Goal: Task Accomplishment & Management: Manage account settings

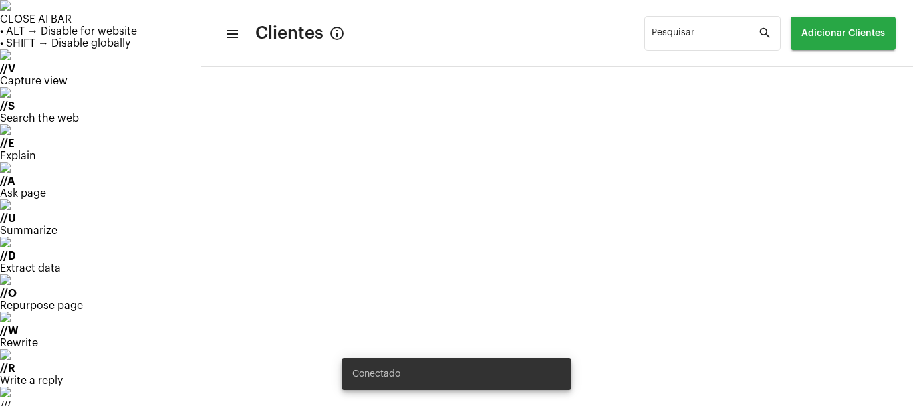
scroll to position [5078, 0]
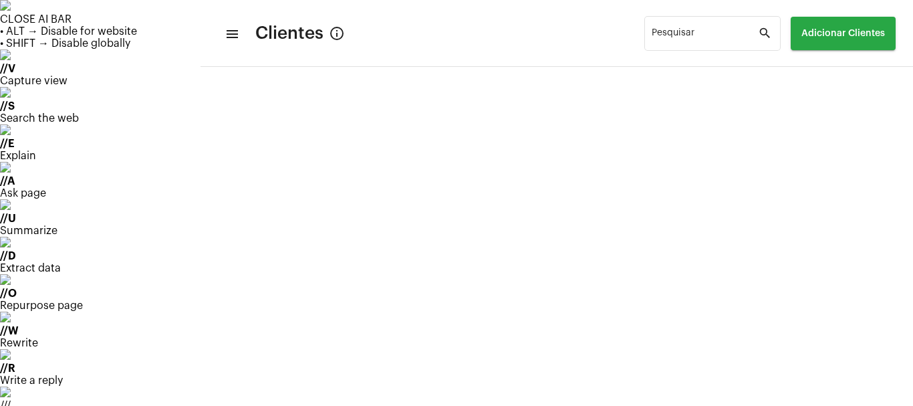
drag, startPoint x: 851, startPoint y: 109, endPoint x: 842, endPoint y: 128, distance: 20.4
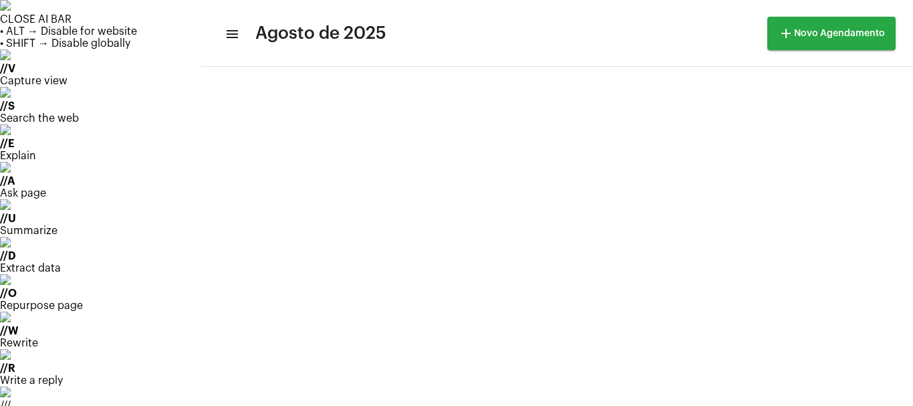
scroll to position [27, 0]
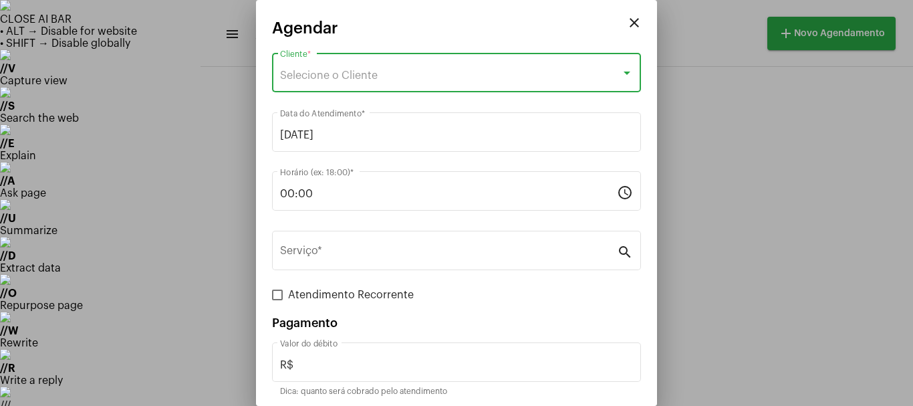
click at [335, 78] on span "Selecione o Cliente" at bounding box center [329, 75] width 98 height 11
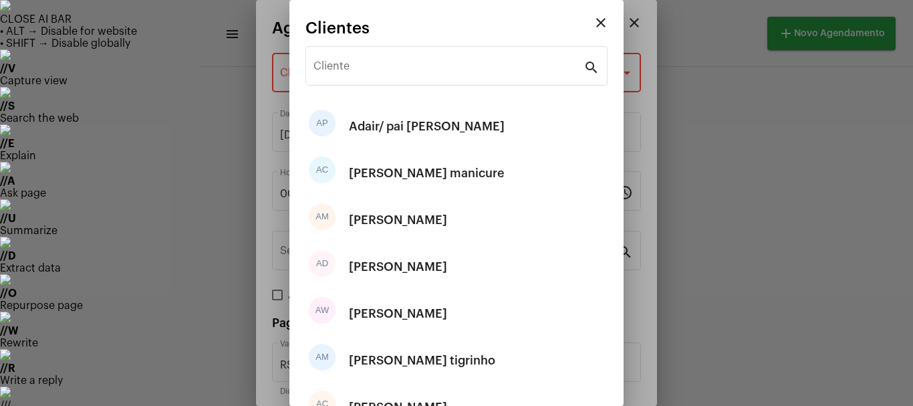
click at [335, 78] on div "Cliente" at bounding box center [448, 64] width 270 height 42
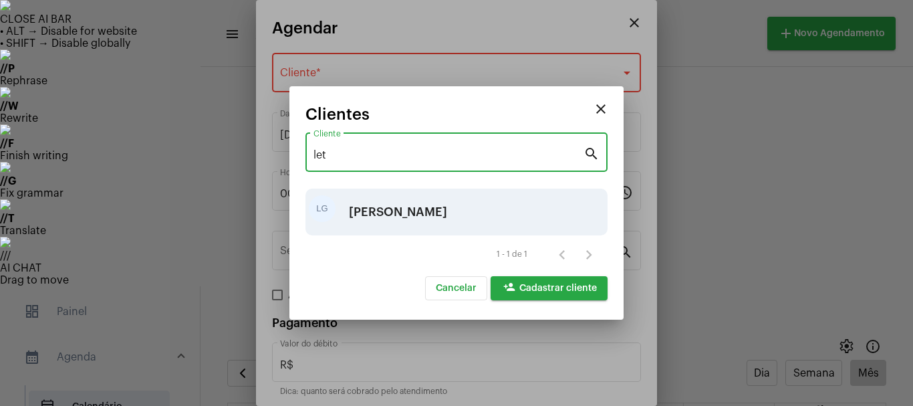
type input "let"
click at [398, 206] on div "[PERSON_NAME]" at bounding box center [398, 212] width 98 height 40
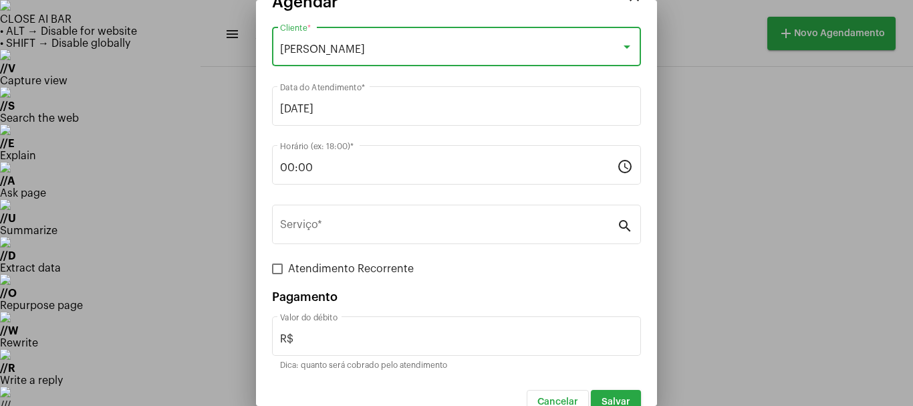
scroll to position [50, 0]
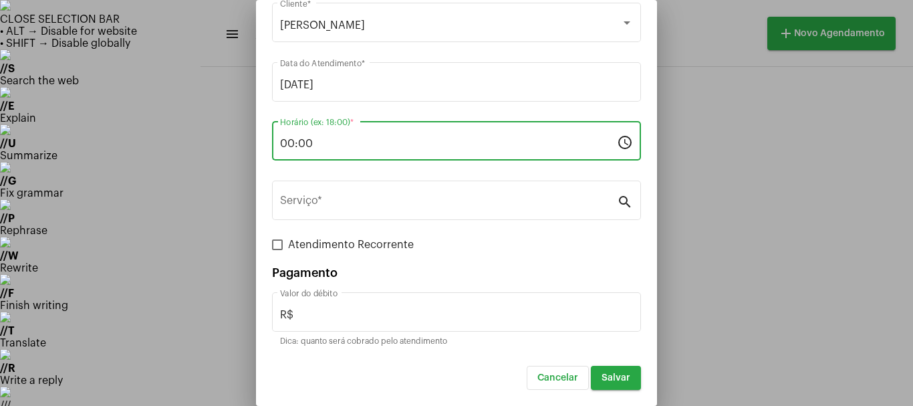
drag, startPoint x: 329, startPoint y: 147, endPoint x: 268, endPoint y: 157, distance: 62.3
click at [268, 157] on mat-dialog-container "close Agendar [PERSON_NAME] Cliente * [DATE] Data do Atendimento * 00:00 Horári…" at bounding box center [456, 203] width 401 height 406
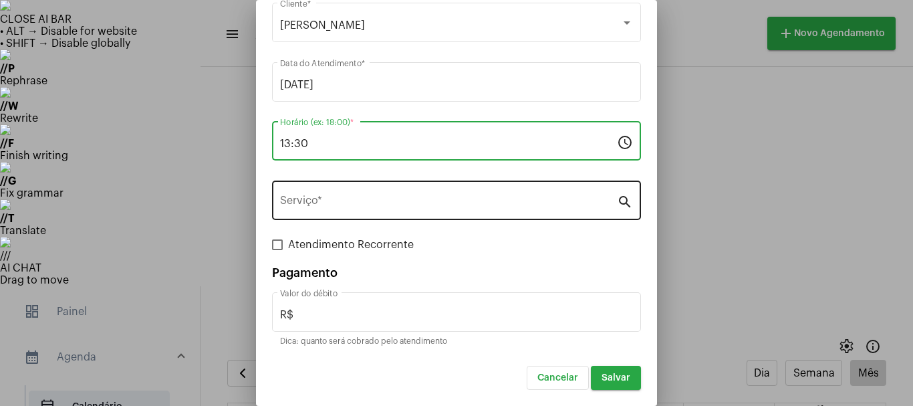
type input "13:30"
click at [341, 204] on input "Serviço *" at bounding box center [448, 203] width 337 height 12
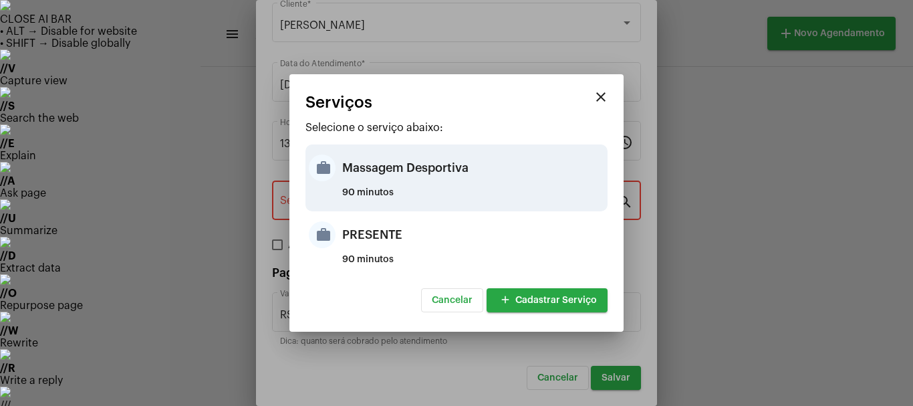
click at [377, 163] on div "Massagem Desportiva" at bounding box center [473, 168] width 262 height 40
type input "Massagem Desportiva"
type input "R$ 120"
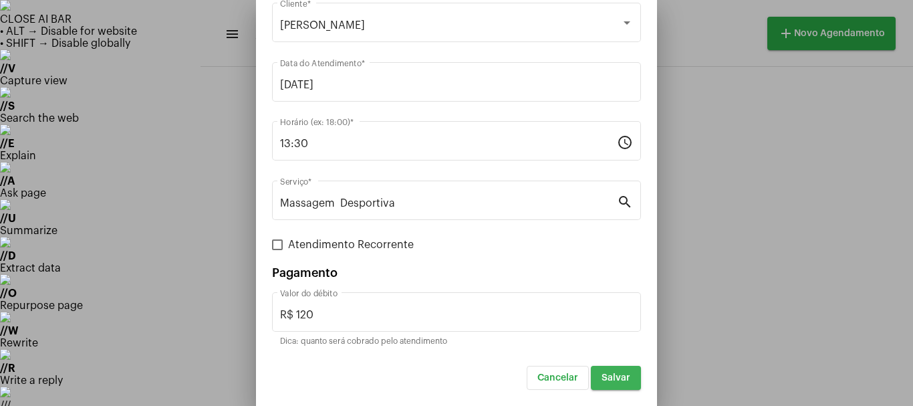
click at [617, 384] on button "Salvar" at bounding box center [616, 377] width 50 height 24
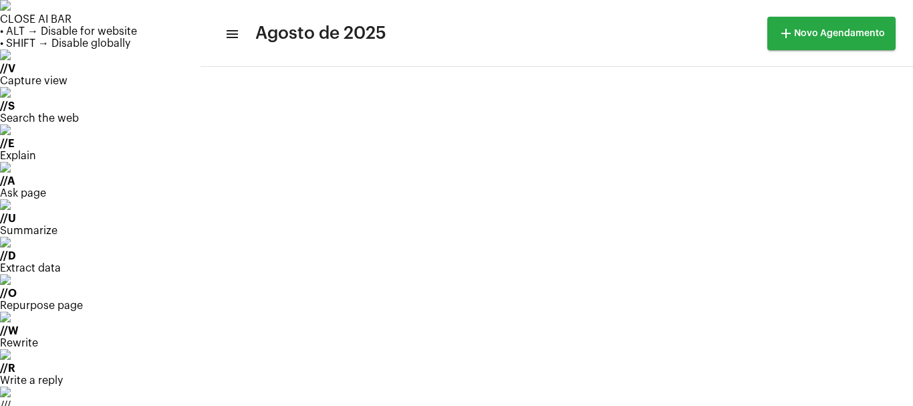
scroll to position [221, 0]
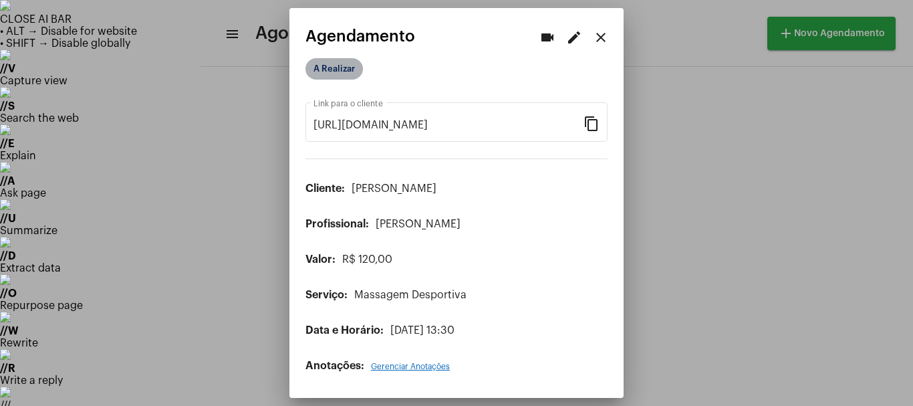
click at [324, 73] on mat-chip "A Realizar" at bounding box center [333, 68] width 57 height 21
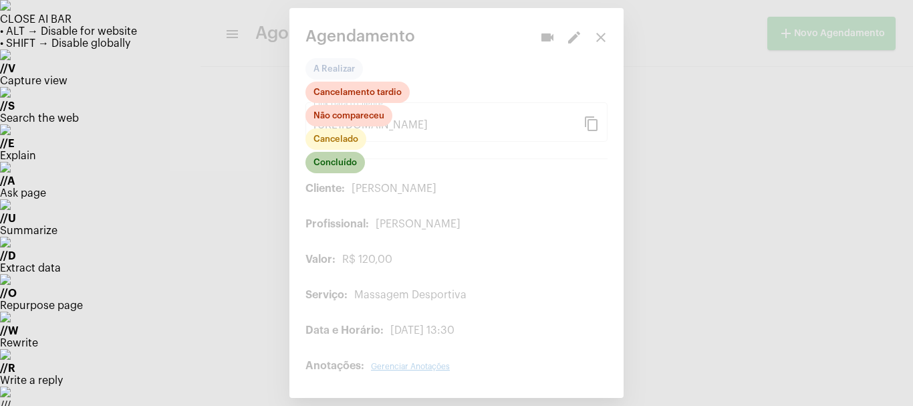
click at [327, 168] on mat-chip "Concluído" at bounding box center [334, 162] width 59 height 21
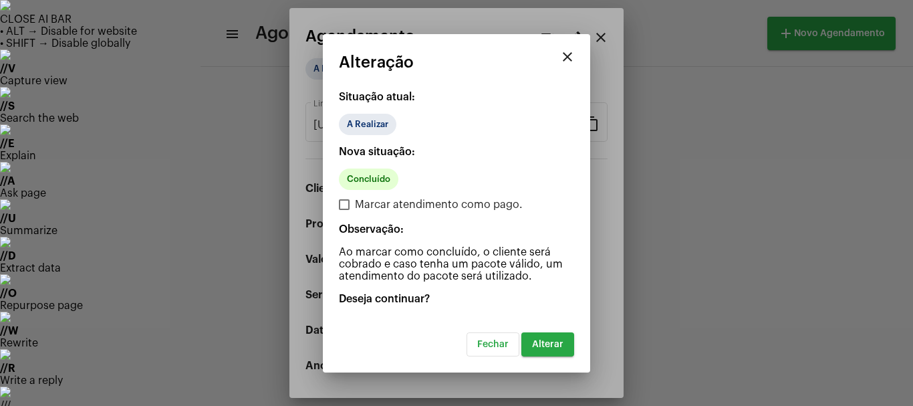
click at [559, 349] on button "Alterar" at bounding box center [547, 344] width 53 height 24
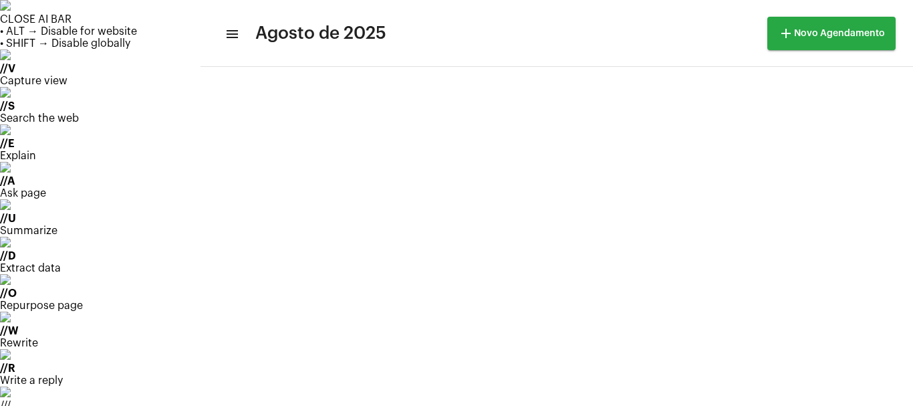
scroll to position [221, 0]
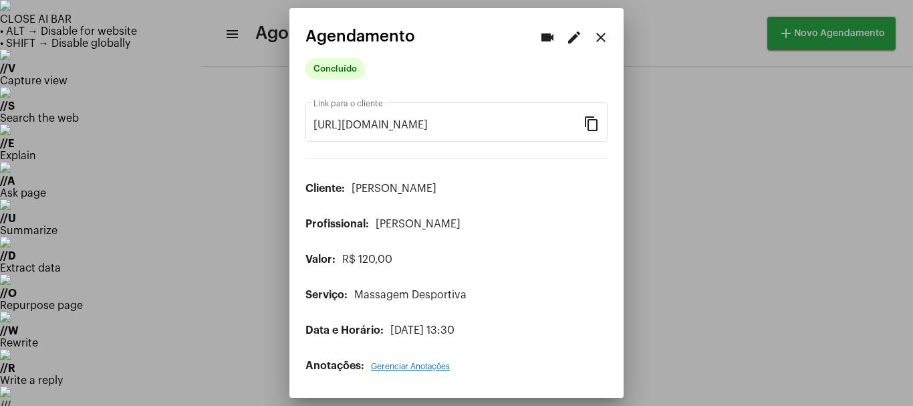
click at [154, 284] on div at bounding box center [456, 203] width 913 height 406
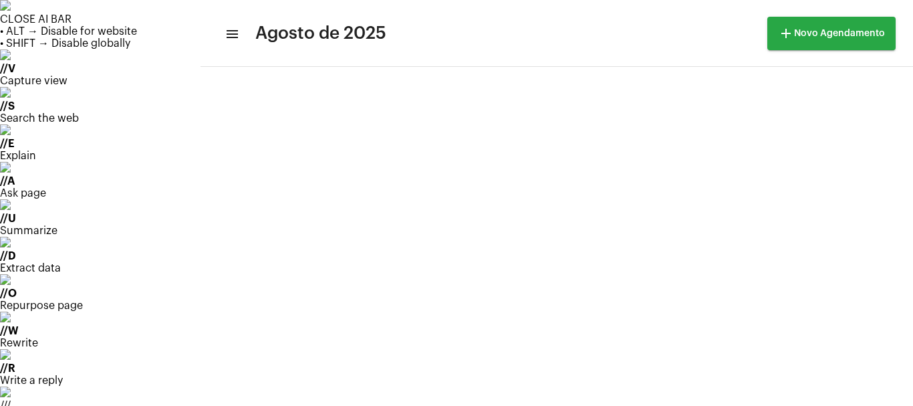
scroll to position [65, 0]
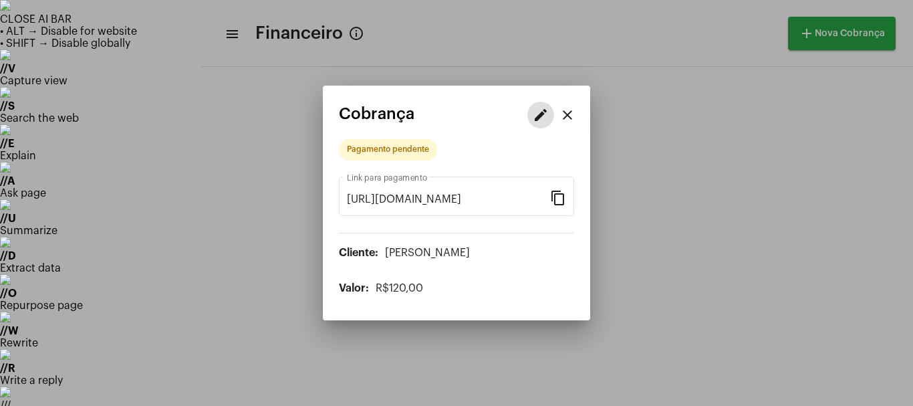
click at [531, 115] on button "edit" at bounding box center [540, 115] width 27 height 27
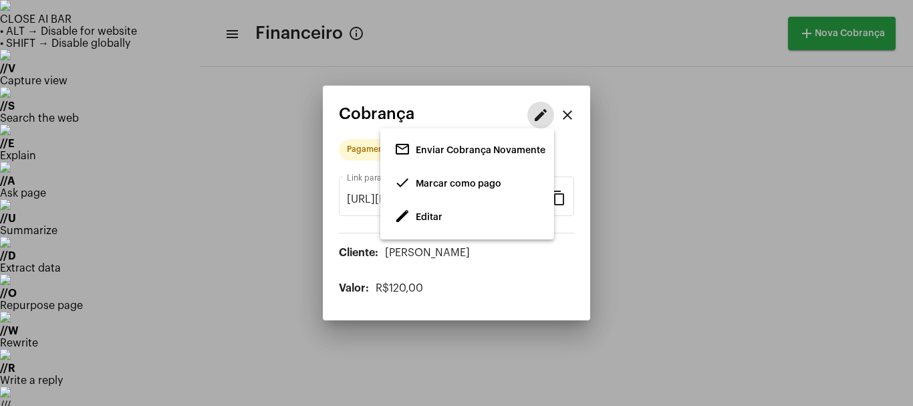
click at [442, 184] on span "Marcar como pago" at bounding box center [459, 183] width 86 height 9
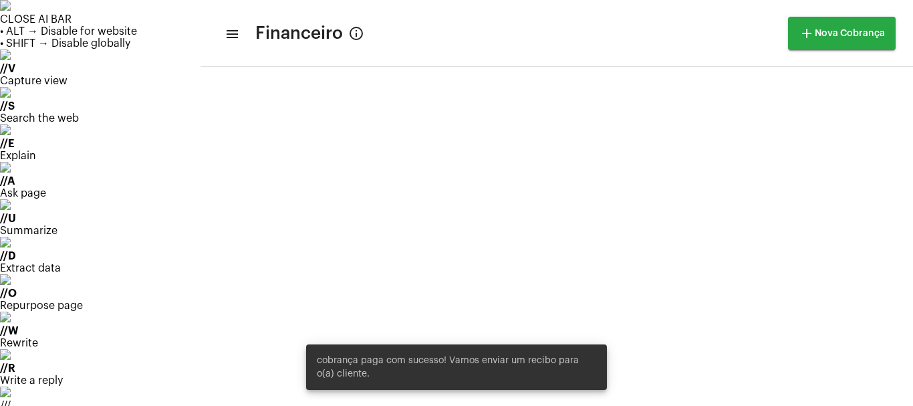
scroll to position [289, 0]
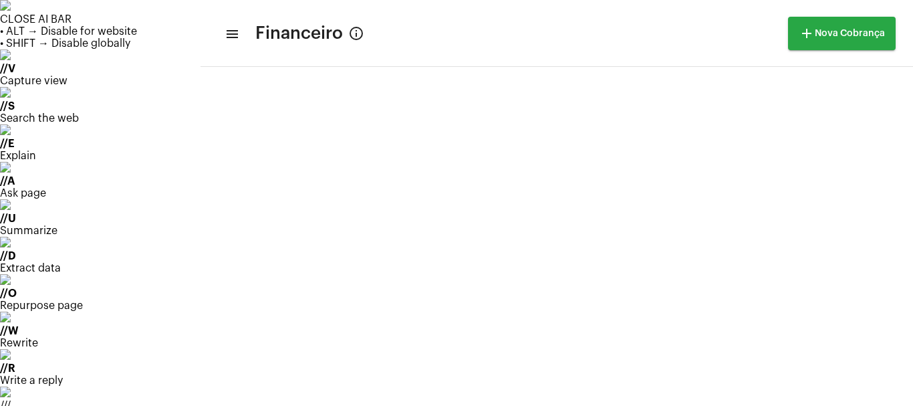
drag, startPoint x: 111, startPoint y: 130, endPoint x: 182, endPoint y: 128, distance: 71.5
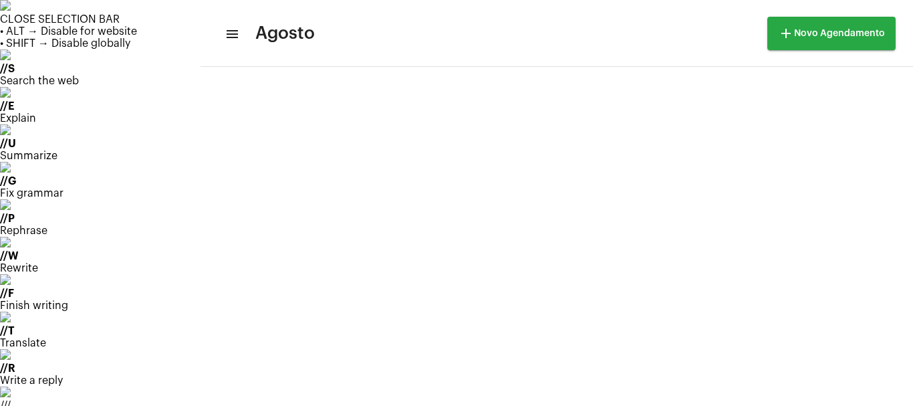
scroll to position [386, 0]
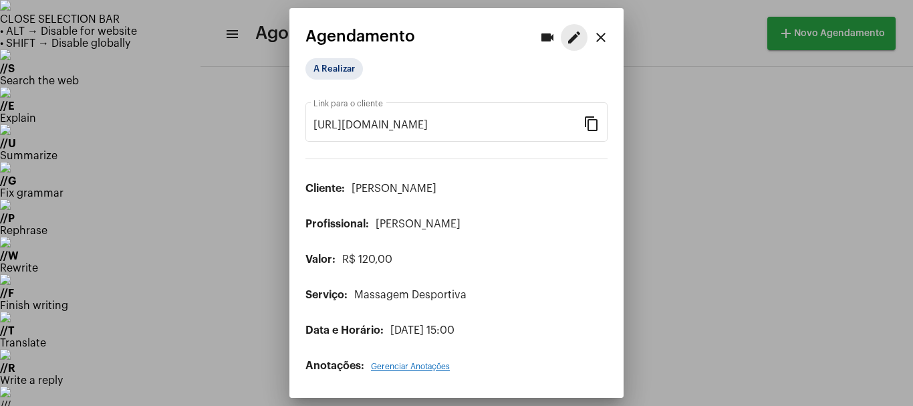
click at [571, 37] on mat-icon "edit" at bounding box center [574, 37] width 16 height 16
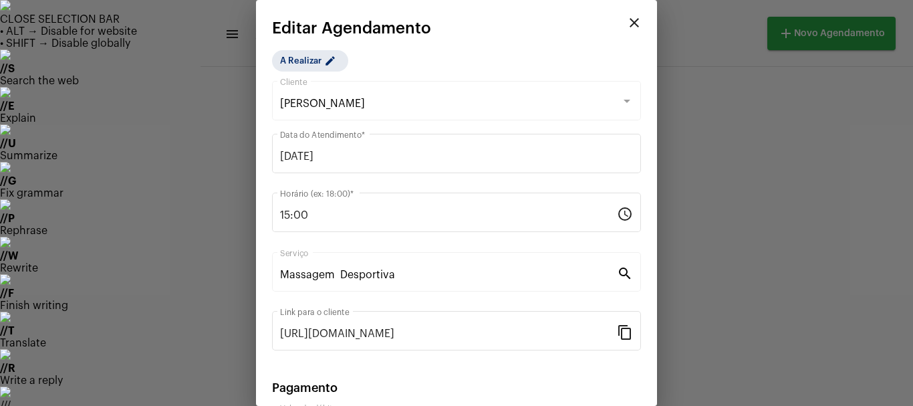
click at [626, 19] on mat-icon "close" at bounding box center [634, 23] width 16 height 16
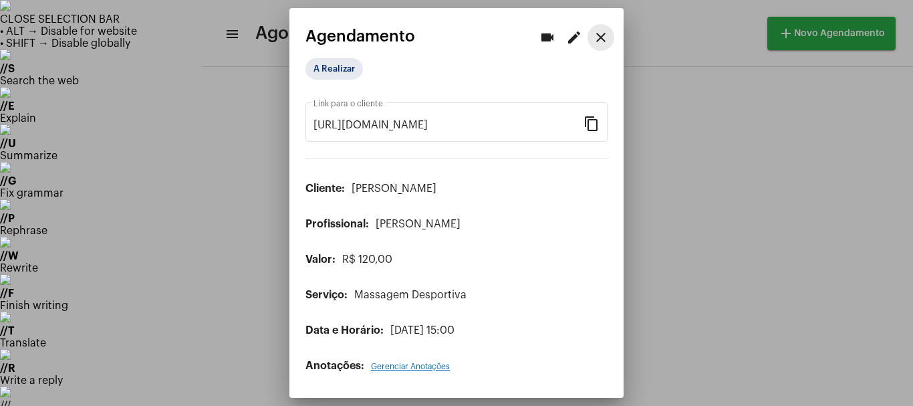
click at [601, 35] on mat-icon "close" at bounding box center [601, 37] width 16 height 16
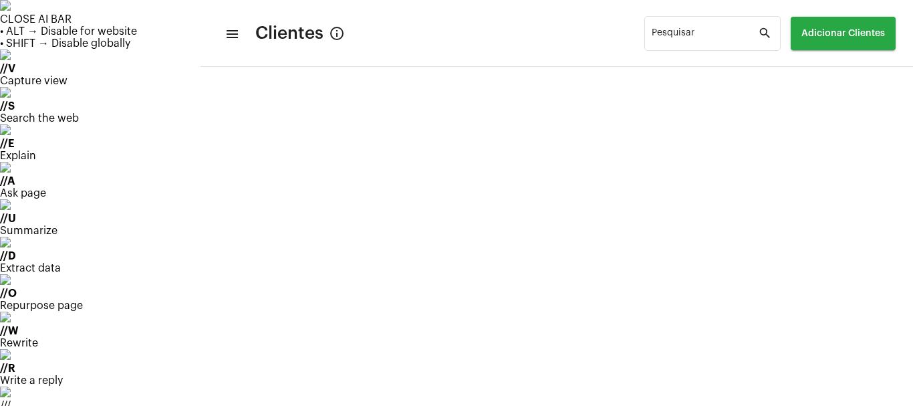
scroll to position [6102, 0]
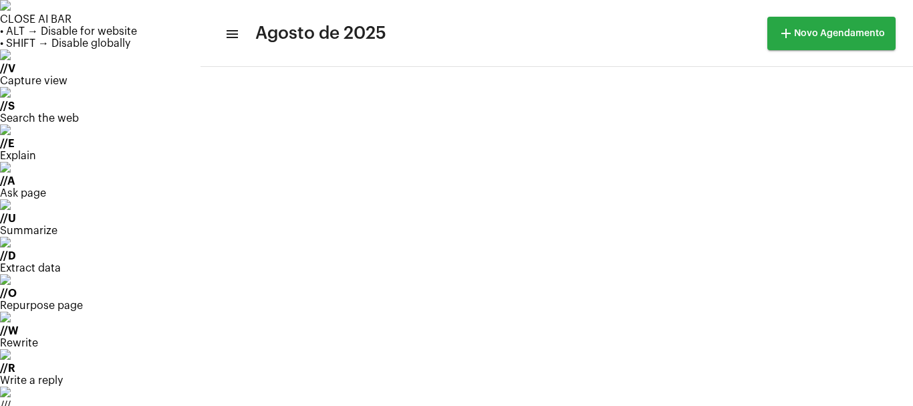
scroll to position [221, 0]
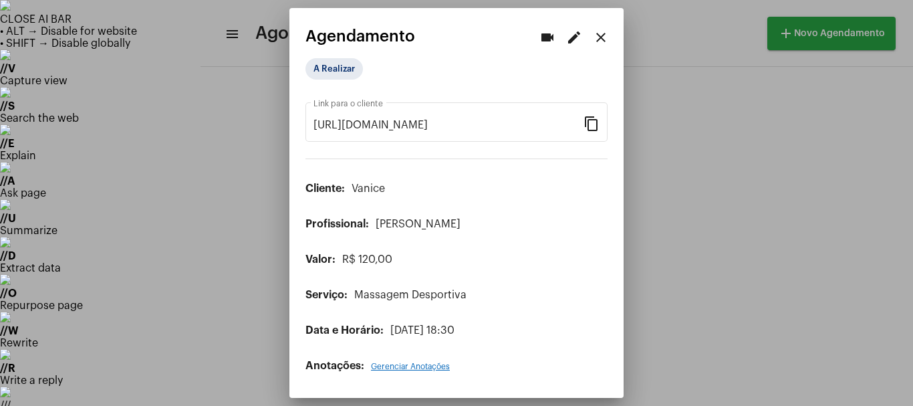
click at [569, 40] on mat-icon "edit" at bounding box center [574, 37] width 16 height 16
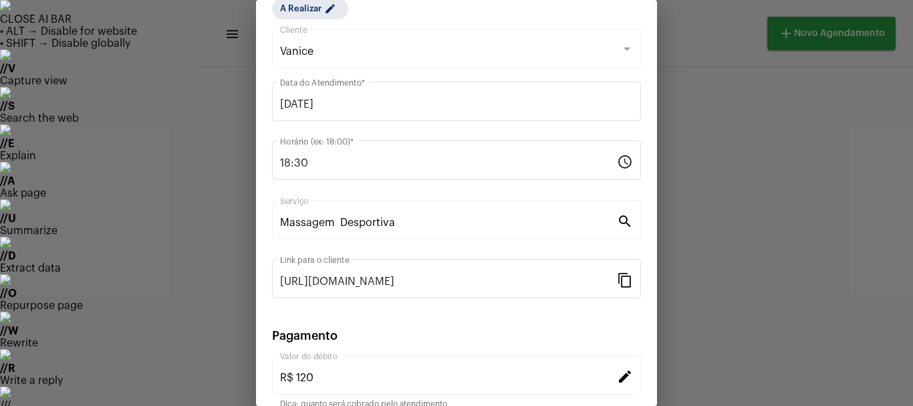
scroll to position [170, 0]
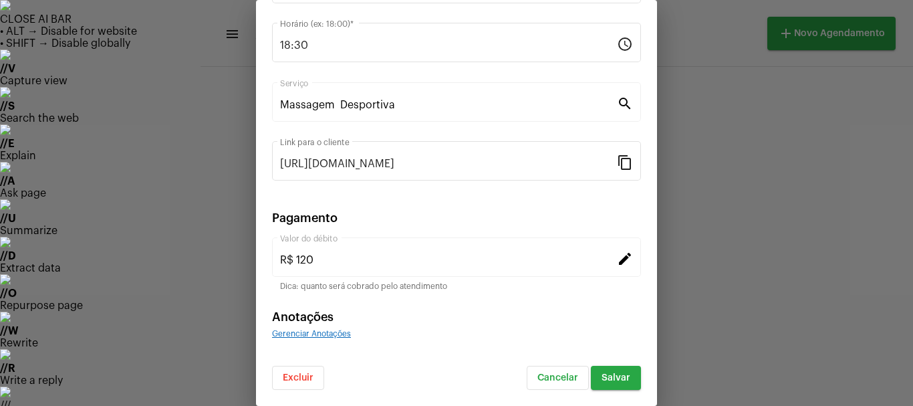
click at [287, 368] on button "Excluir" at bounding box center [298, 377] width 52 height 24
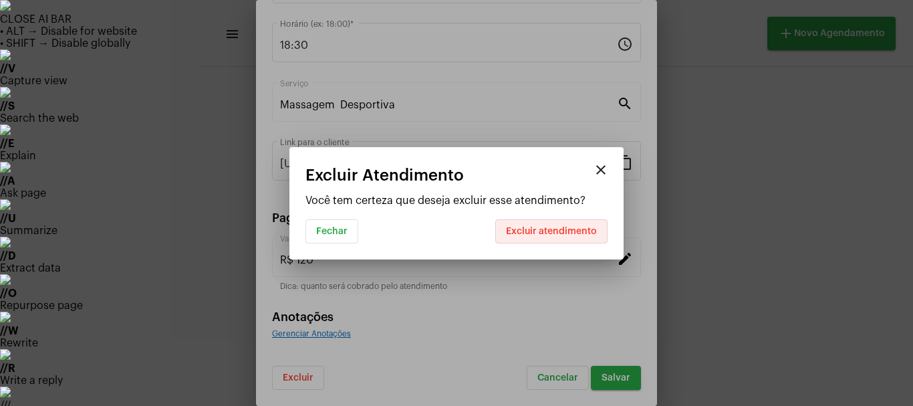
click at [572, 230] on span "Excluir atendimento" at bounding box center [551, 230] width 91 height 9
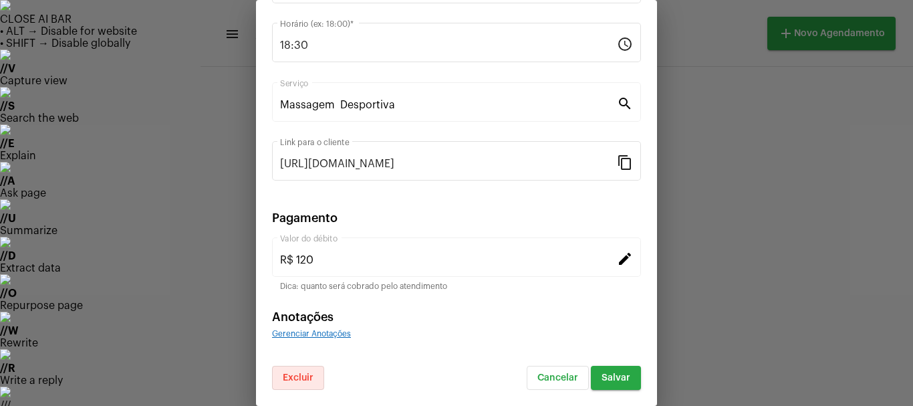
click at [728, 99] on div at bounding box center [456, 203] width 913 height 406
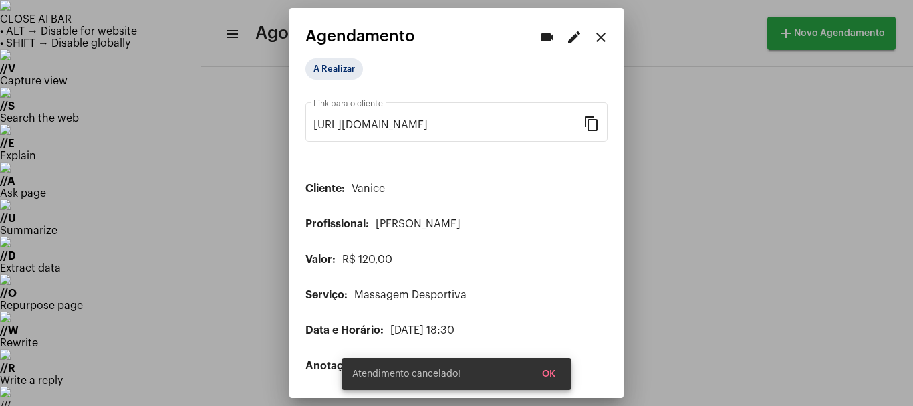
click at [665, 69] on div at bounding box center [456, 203] width 913 height 406
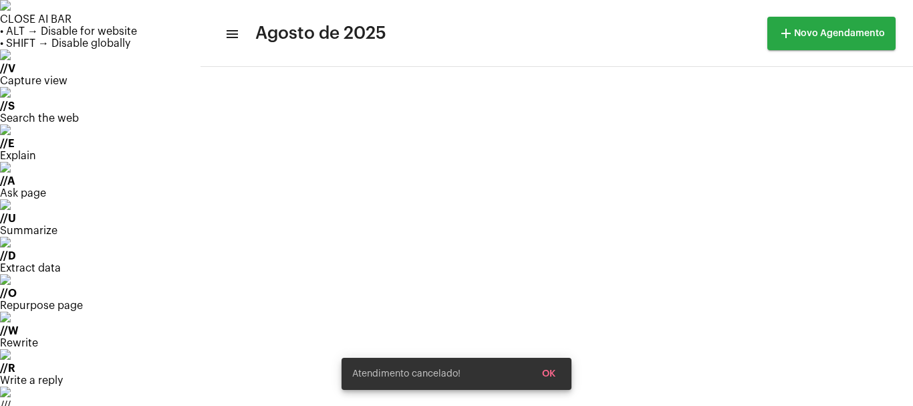
scroll to position [27, 0]
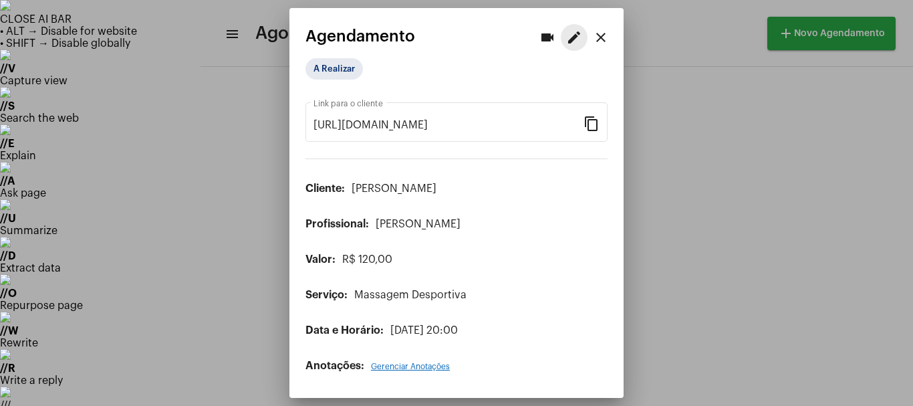
click at [572, 31] on mat-icon "edit" at bounding box center [574, 37] width 16 height 16
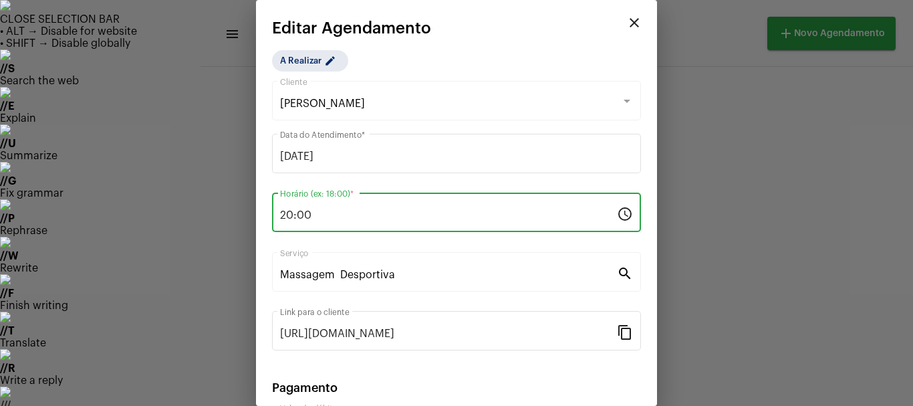
drag, startPoint x: 310, startPoint y: 220, endPoint x: 218, endPoint y: 237, distance: 93.6
click at [218, 240] on div "videocam edit close Agendamento A Realizar [URL][DOMAIN_NAME] Link para o clien…" at bounding box center [456, 203] width 913 height 406
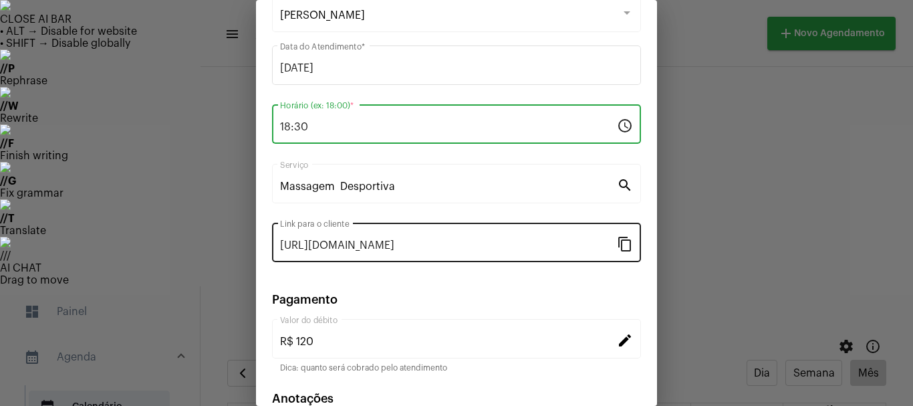
scroll to position [170, 0]
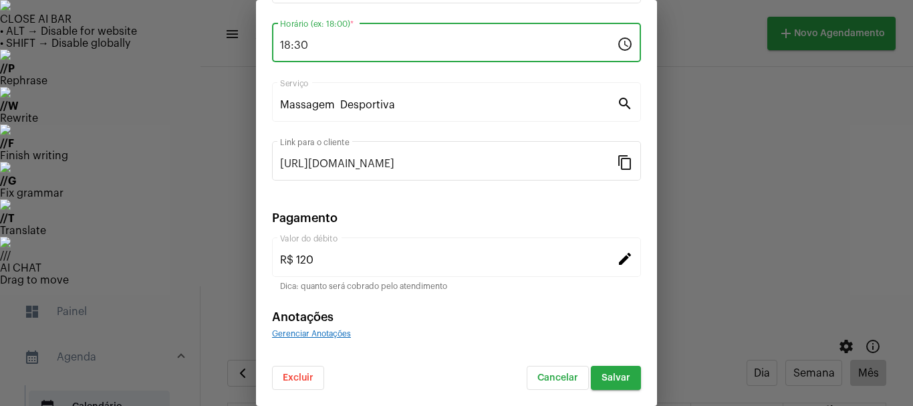
type input "18:30"
click at [601, 379] on span "Salvar" at bounding box center [615, 377] width 29 height 9
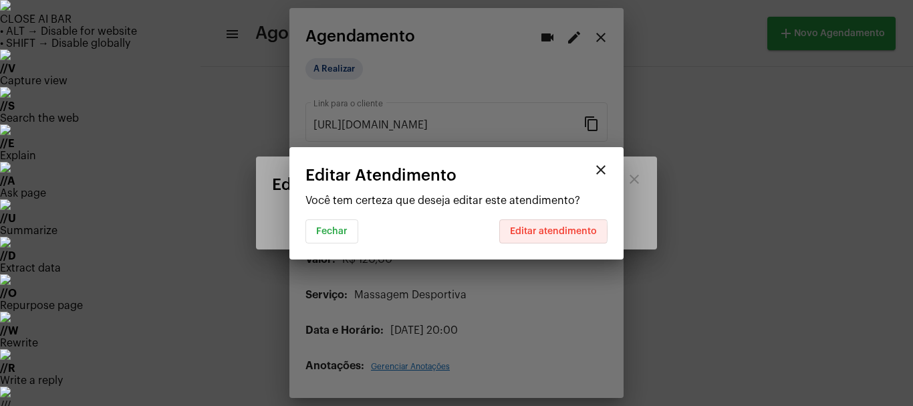
click at [545, 232] on span "Editar atendimento" at bounding box center [553, 230] width 87 height 9
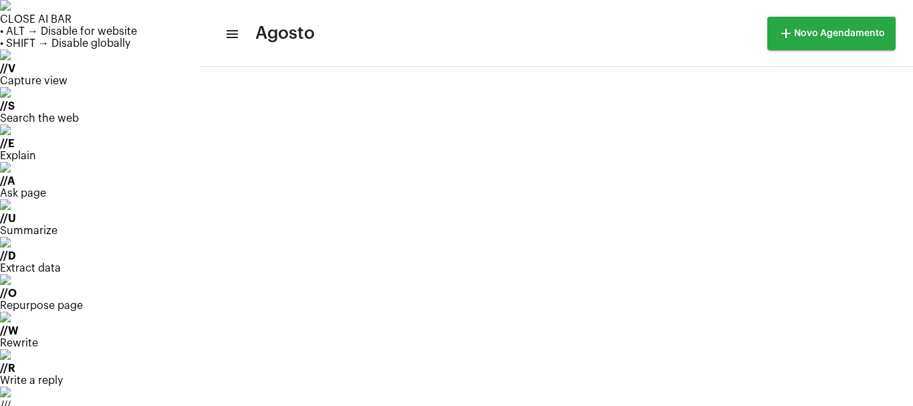
scroll to position [1088, 0]
